Goal: Task Accomplishment & Management: Complete application form

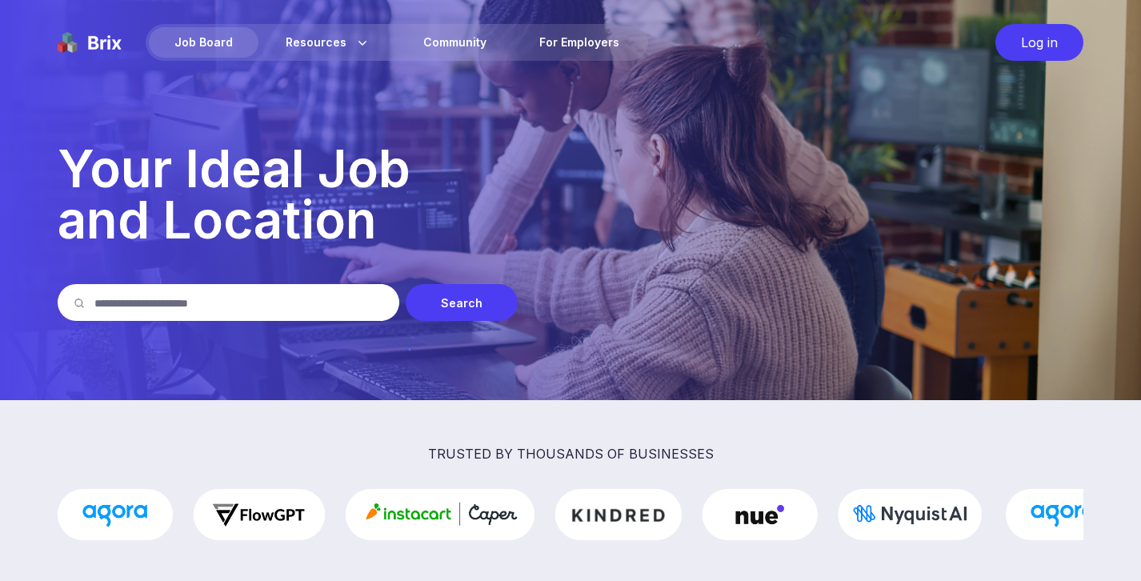
click at [200, 305] on input "text" at bounding box center [238, 302] width 289 height 37
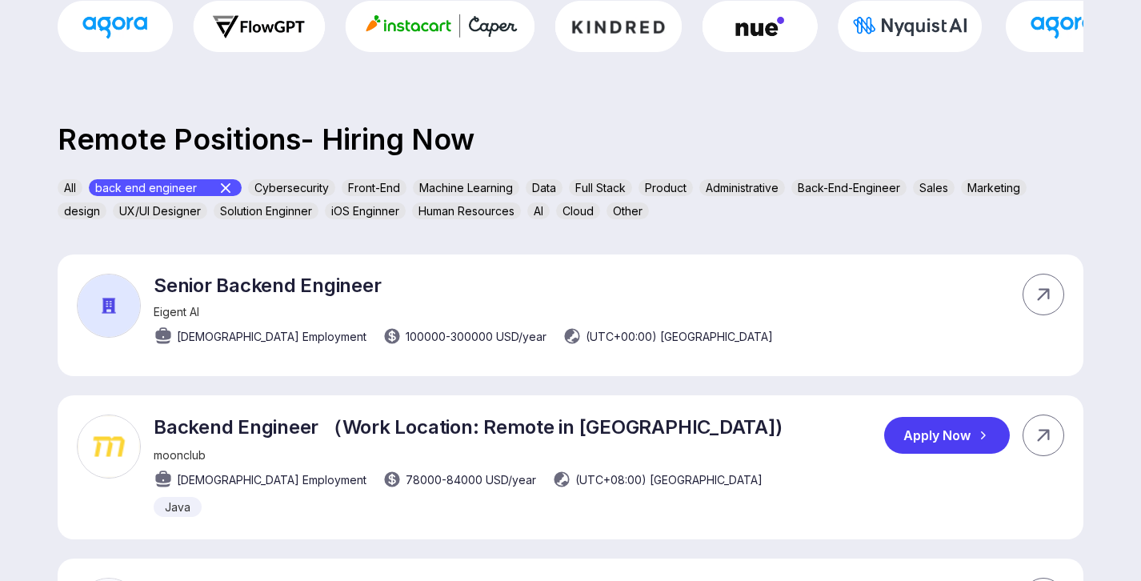
scroll to position [241, 0]
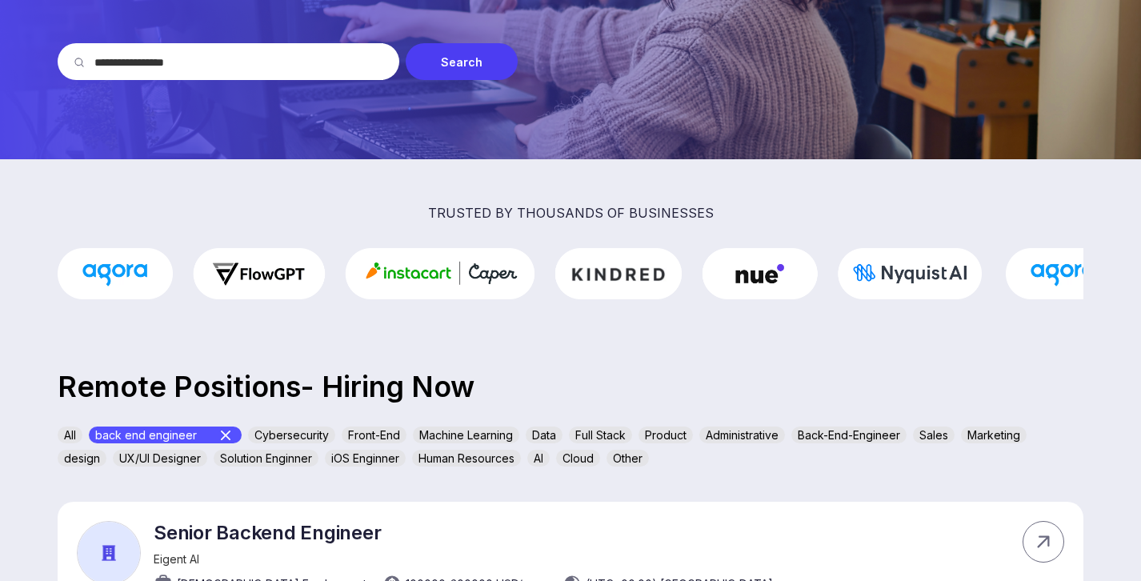
click at [224, 431] on icon at bounding box center [225, 435] width 19 height 19
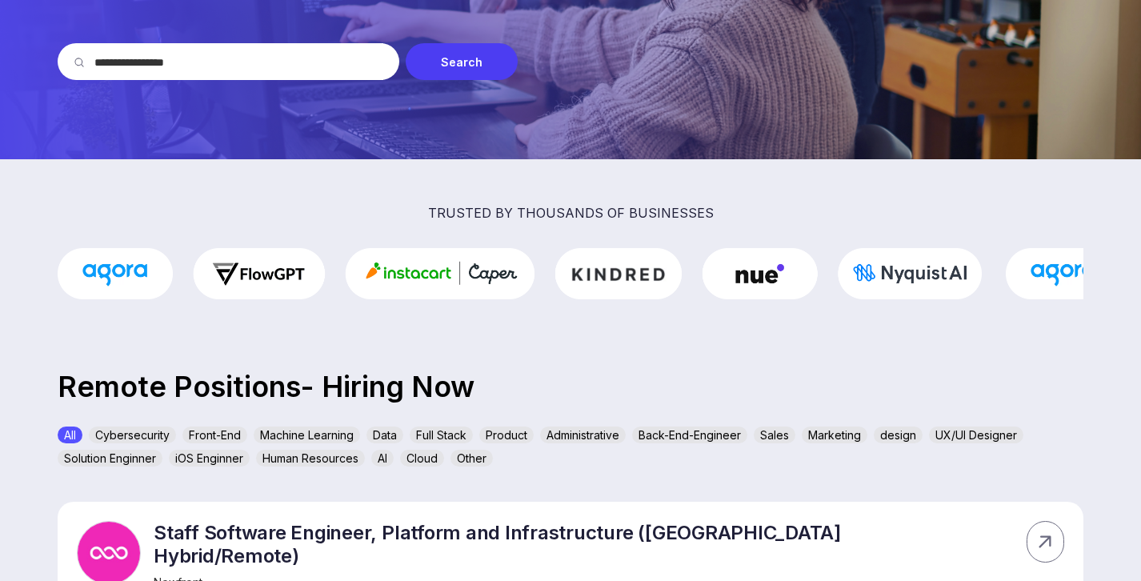
click at [711, 436] on div "Back-End-Engineer" at bounding box center [689, 435] width 115 height 17
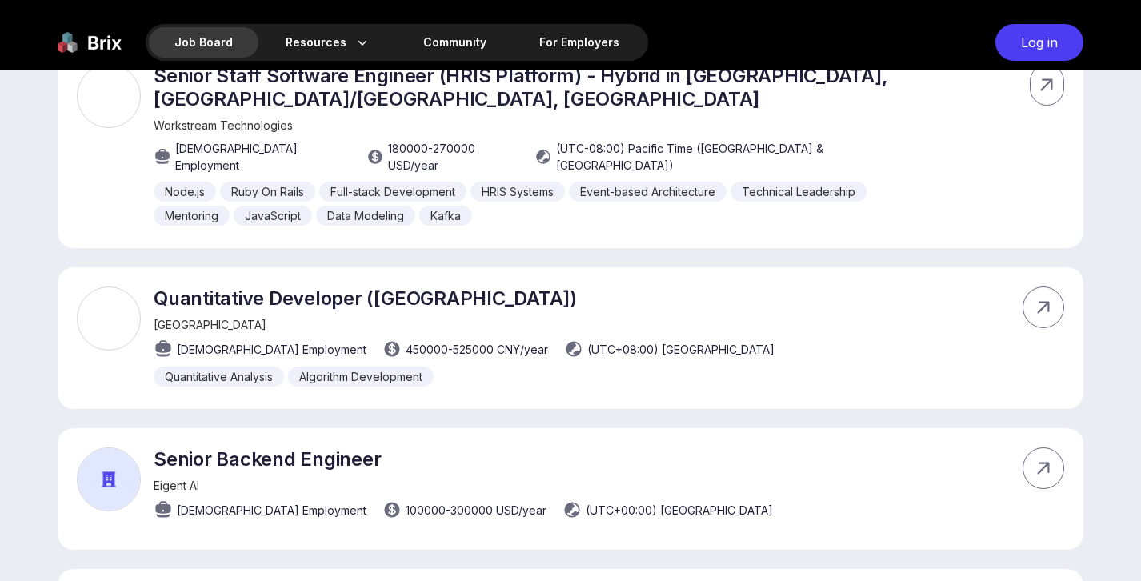
scroll to position [897, 0]
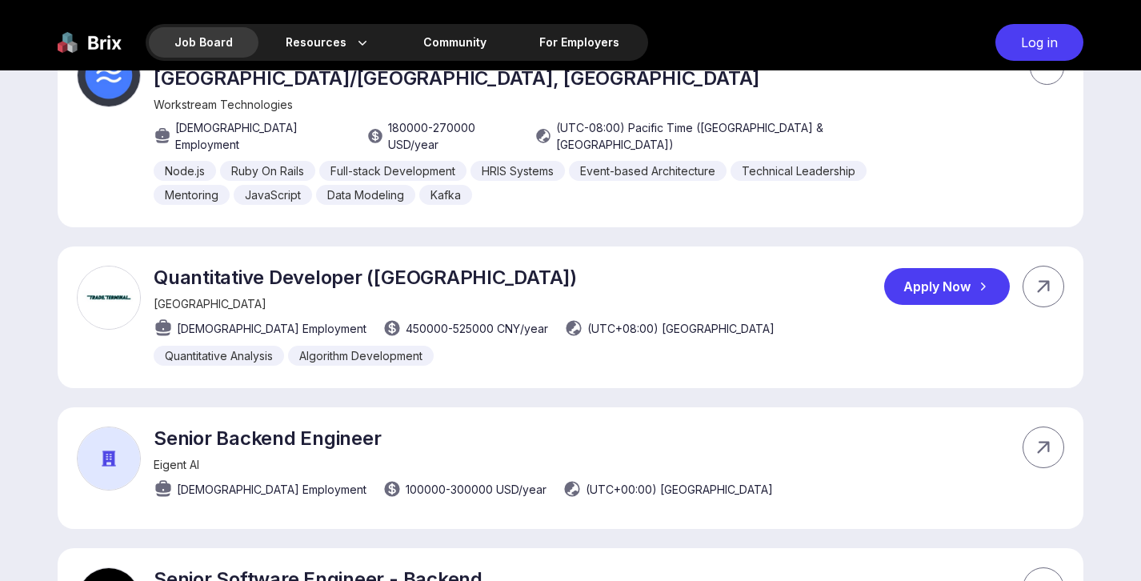
click at [933, 268] on div "Apply Now" at bounding box center [947, 286] width 126 height 37
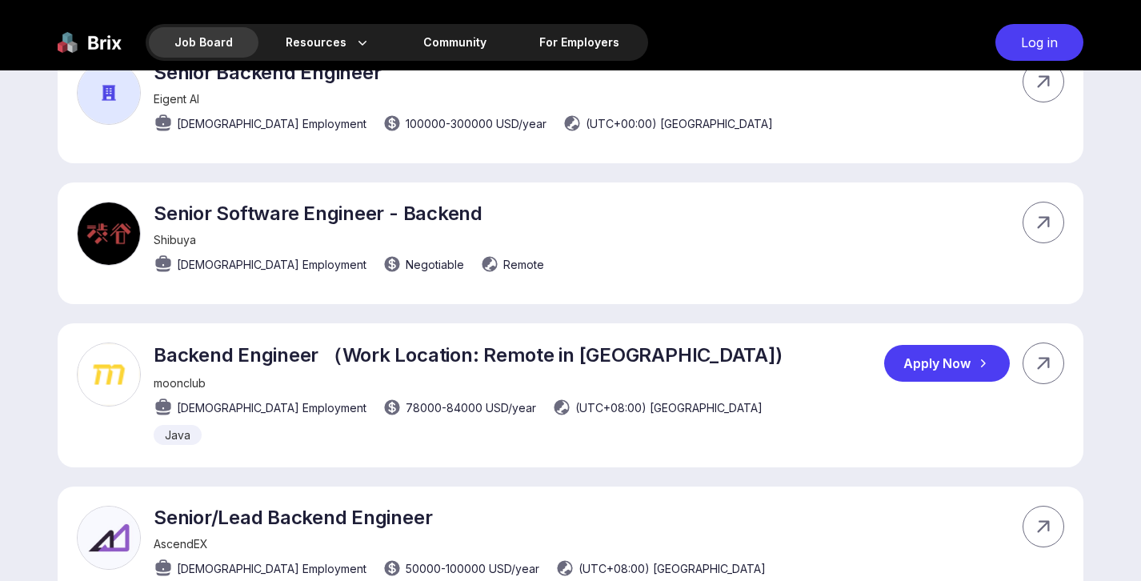
scroll to position [1264, 0]
click at [918, 344] on div "Apply Now" at bounding box center [947, 362] width 126 height 37
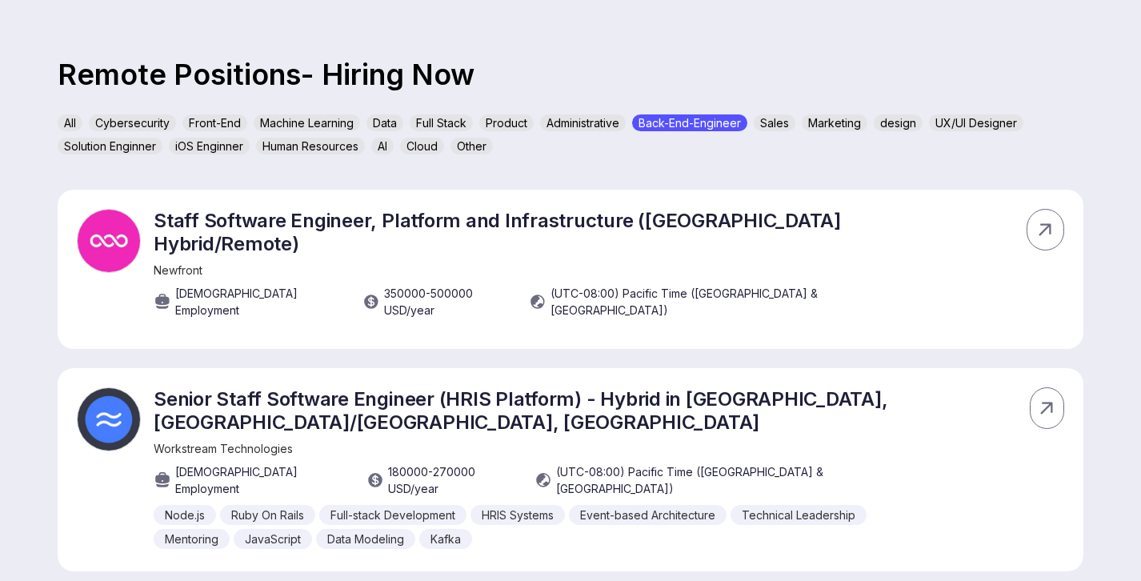
scroll to position [282, 0]
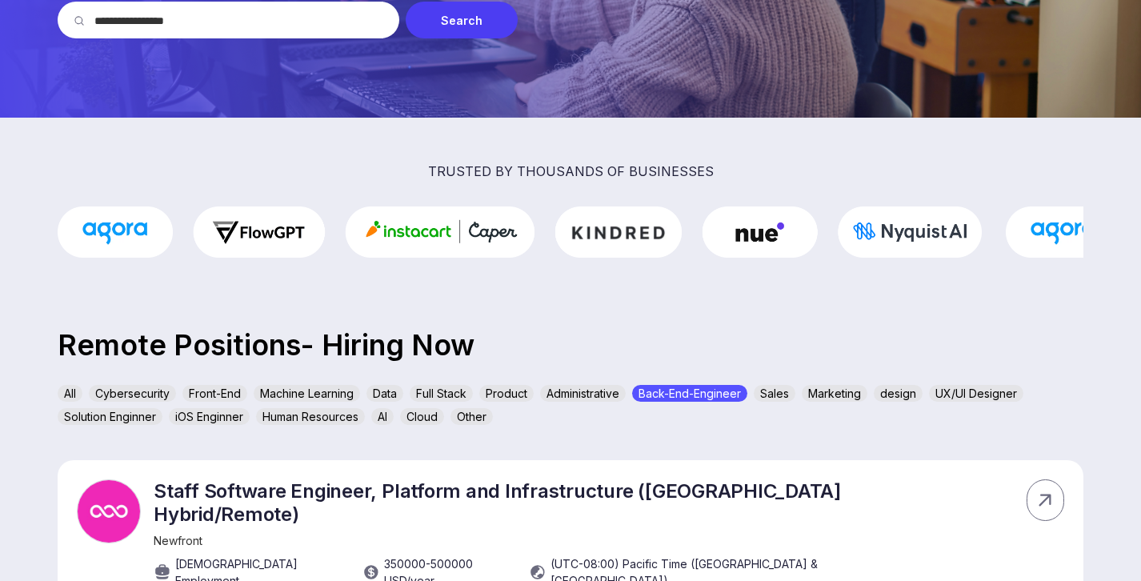
click at [449, 392] on div "Full Stack" at bounding box center [441, 393] width 63 height 17
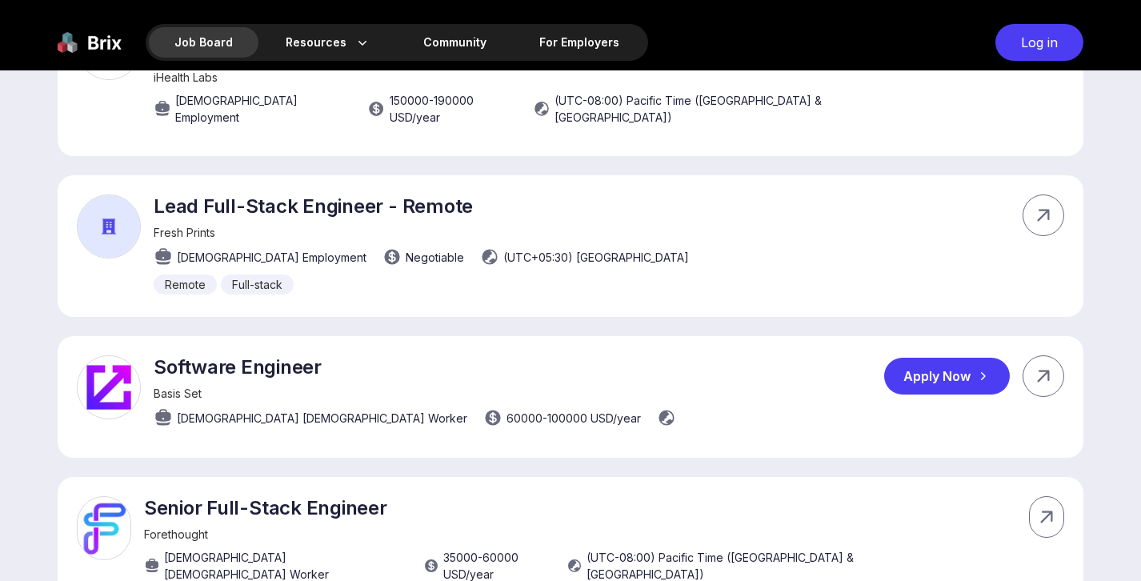
scroll to position [1004, 0]
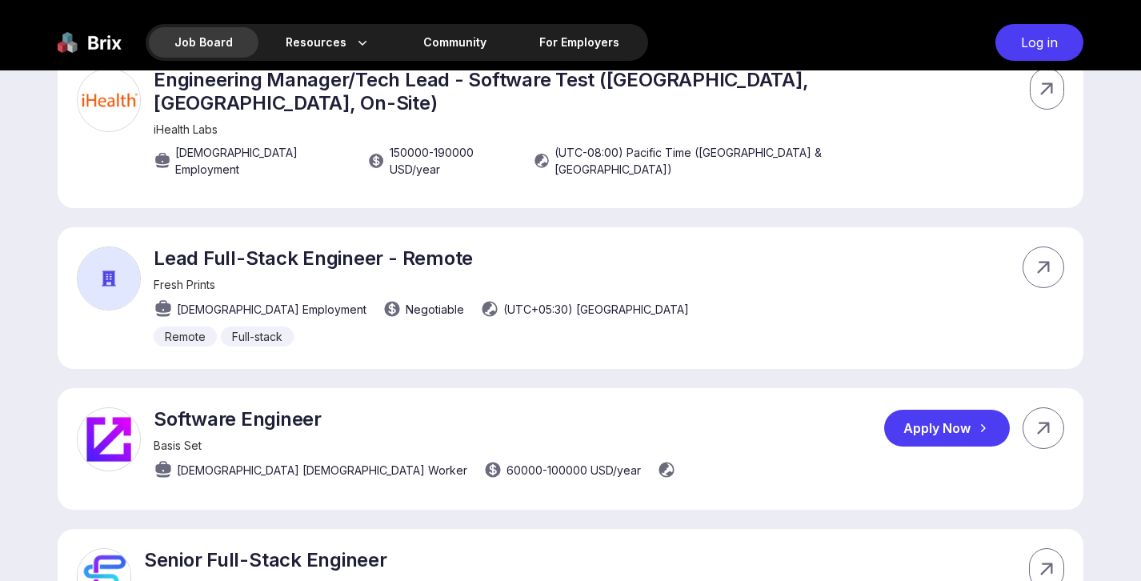
click at [973, 410] on div "Apply Now" at bounding box center [947, 428] width 126 height 37
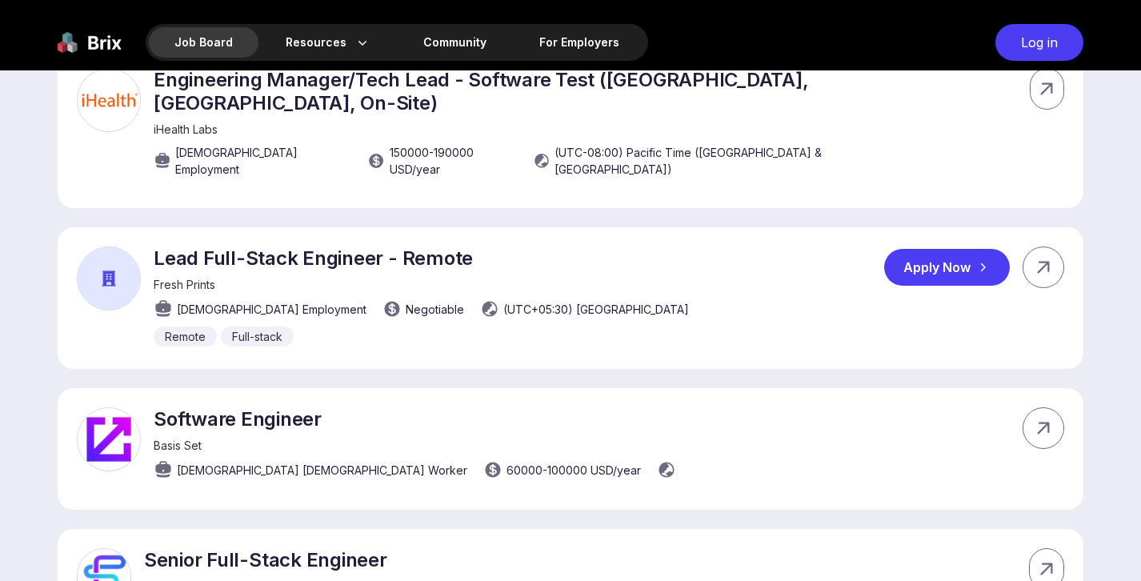
scroll to position [0, 0]
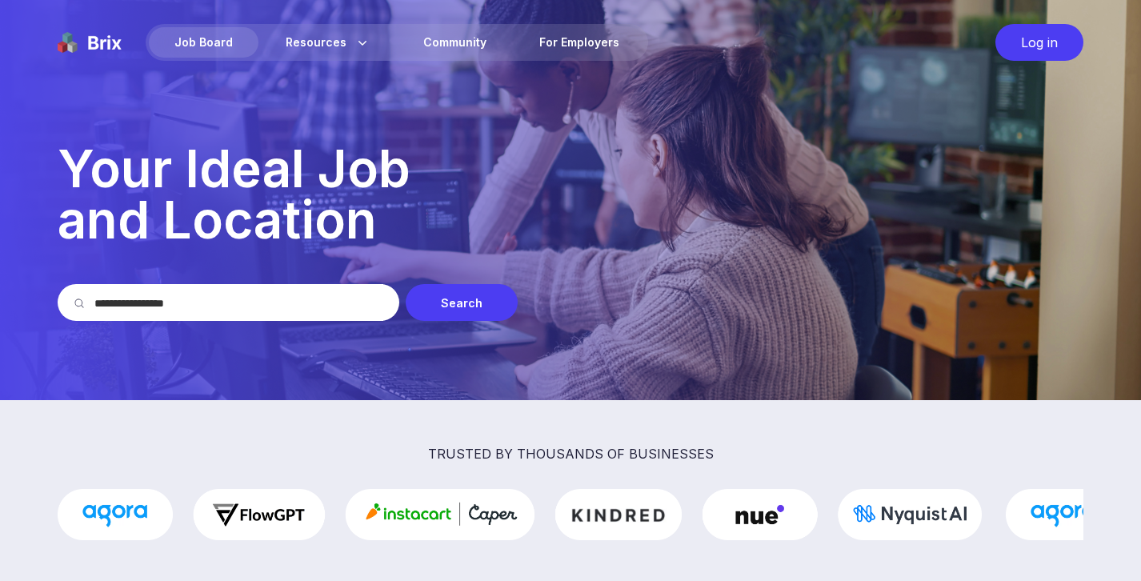
click at [231, 296] on input "**********" at bounding box center [238, 302] width 289 height 37
click at [205, 305] on input "**********" at bounding box center [238, 302] width 289 height 37
drag, startPoint x: 205, startPoint y: 305, endPoint x: 14, endPoint y: 284, distance: 192.4
click at [14, 284] on section "**********" at bounding box center [570, 200] width 1141 height 400
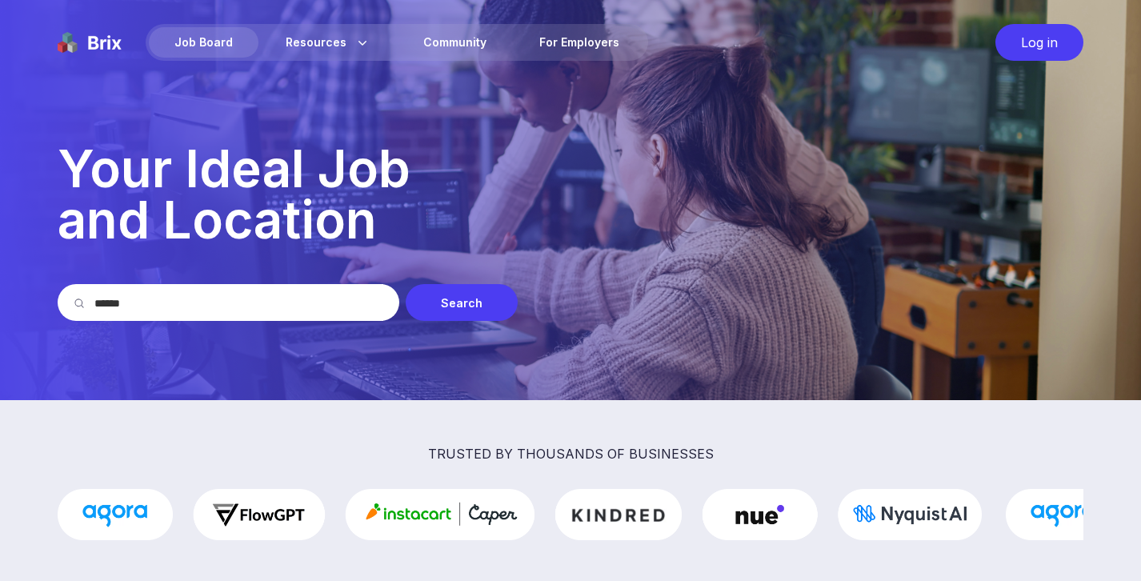
type input "******"
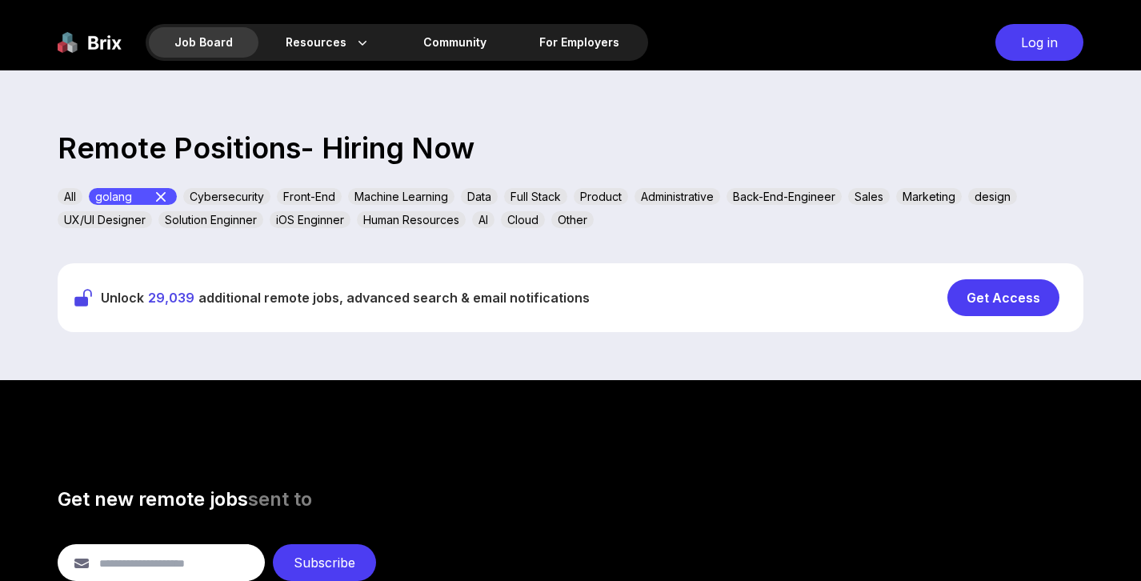
scroll to position [480, 0]
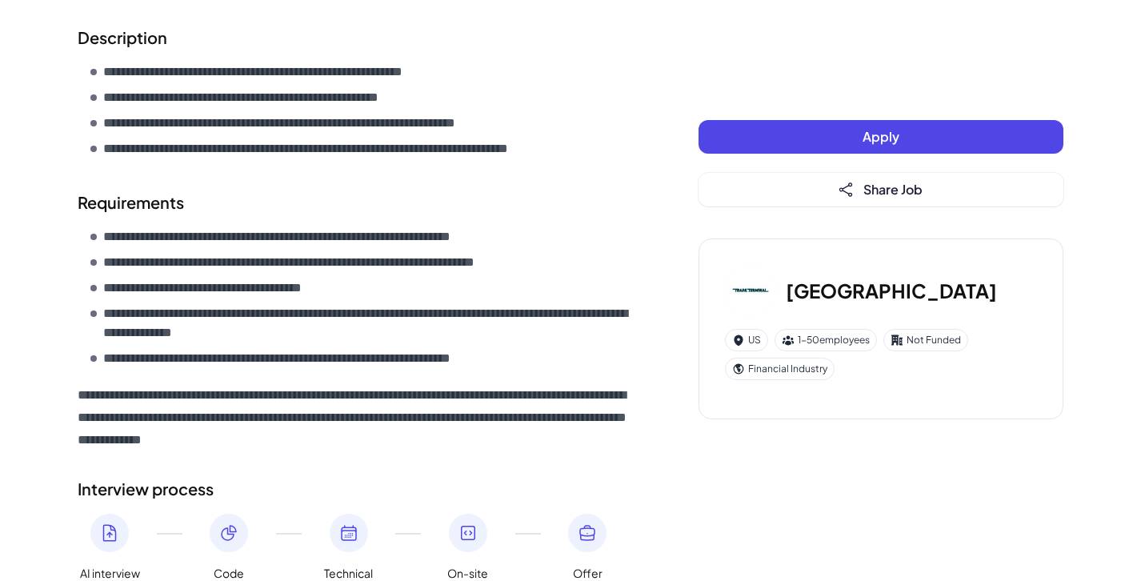
scroll to position [683, 0]
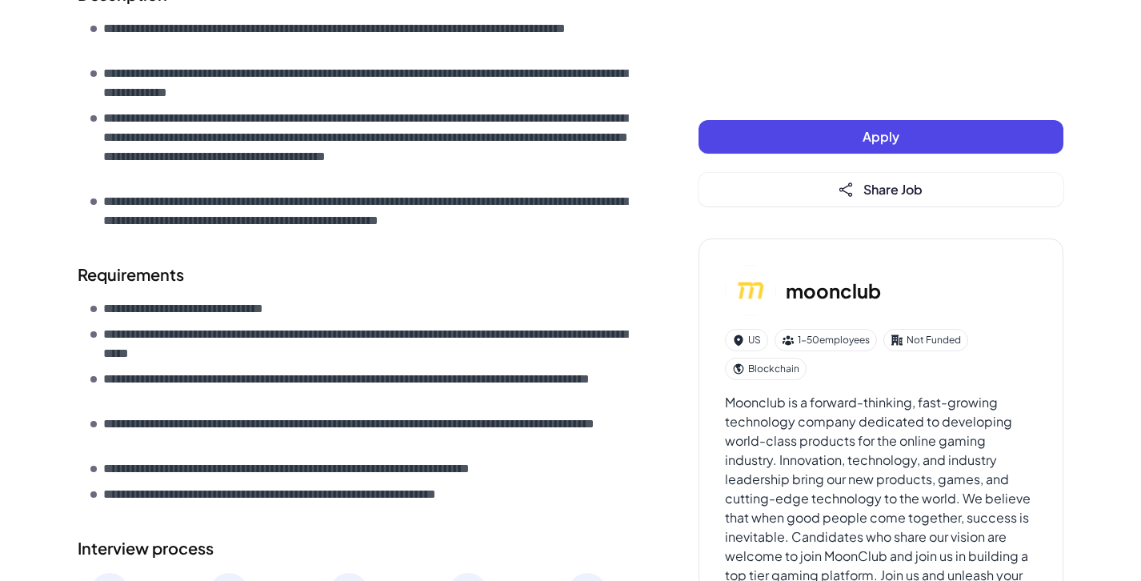
scroll to position [543, 0]
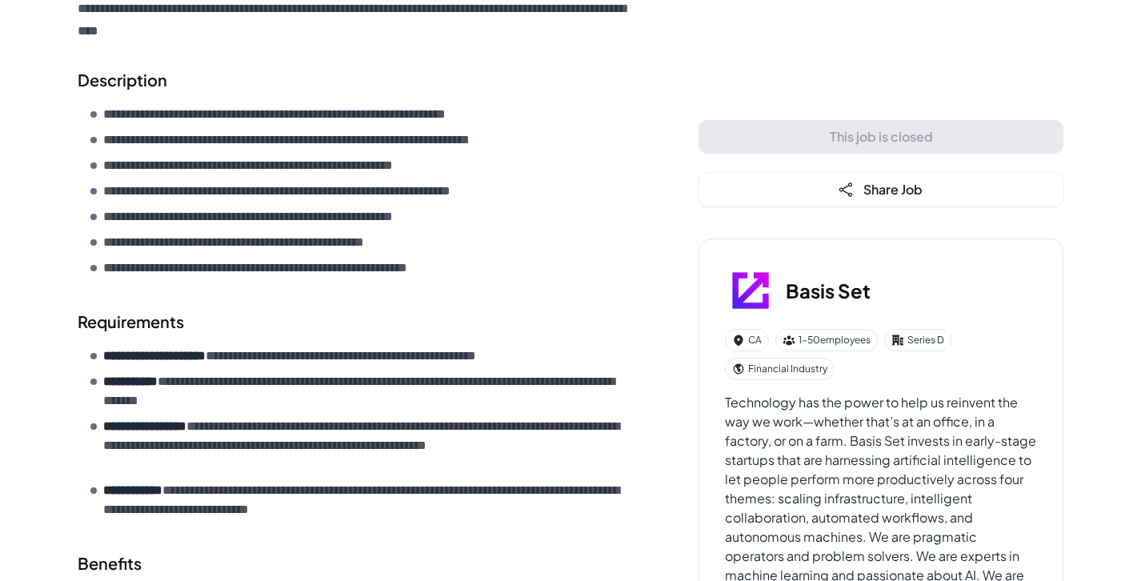
scroll to position [422, 0]
